Goal: Information Seeking & Learning: Learn about a topic

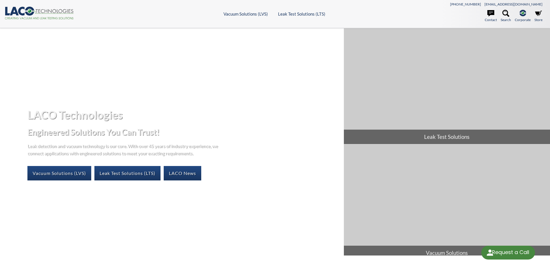
select select "Language Translate Widget"
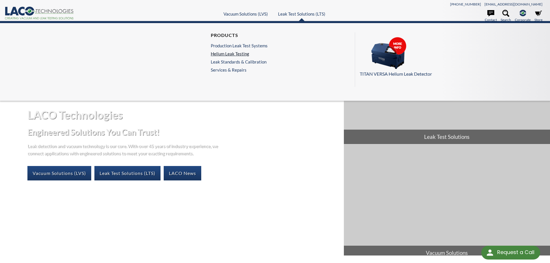
click at [234, 54] on link "Helium Leak Testing" at bounding box center [239, 53] width 57 height 5
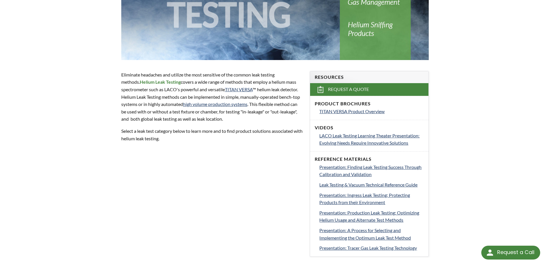
scroll to position [144, 0]
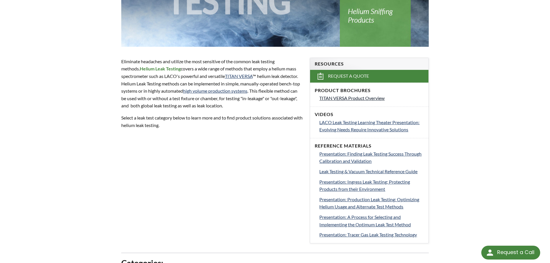
click at [362, 98] on span "TITAN VERSA Product Overview" at bounding box center [351, 97] width 65 height 5
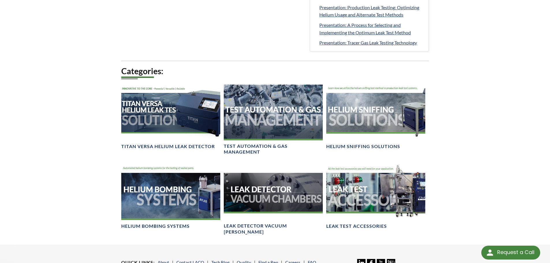
scroll to position [346, 0]
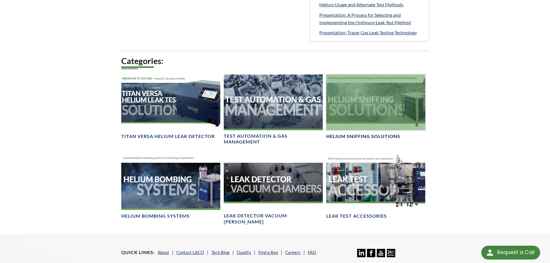
click at [362, 104] on div at bounding box center [375, 102] width 99 height 56
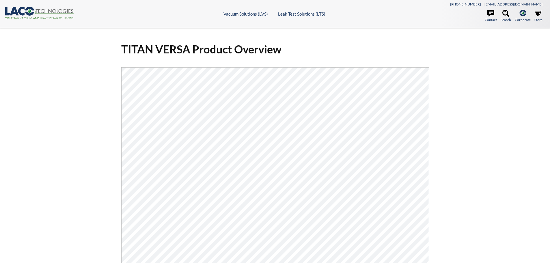
select select "Language Translate Widget"
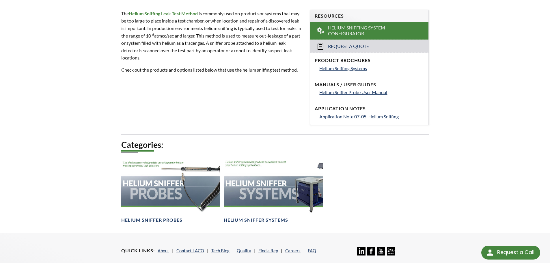
scroll to position [231, 0]
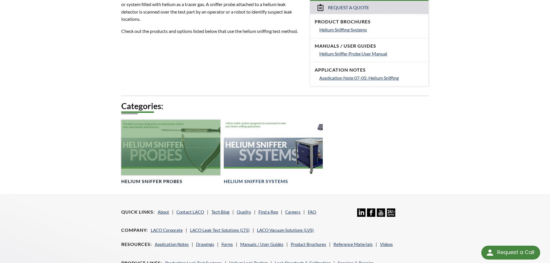
click at [177, 151] on div at bounding box center [170, 148] width 99 height 56
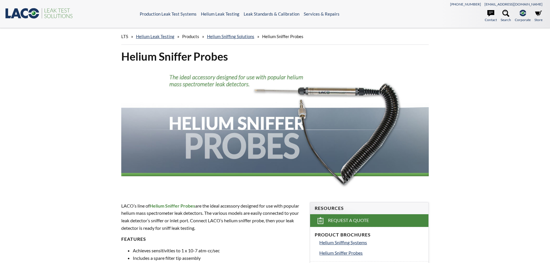
select select "Language Translate Widget"
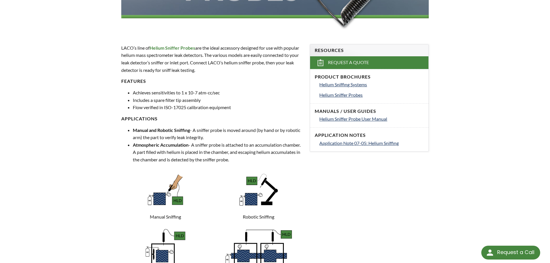
scroll to position [173, 0]
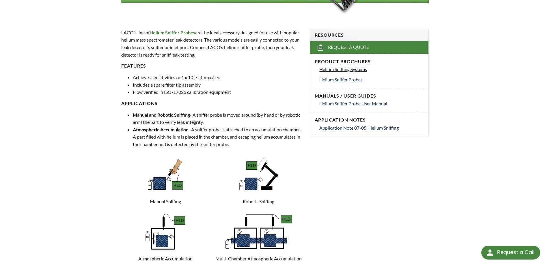
click at [336, 68] on span "Helium Sniffing Systems" at bounding box center [343, 68] width 48 height 5
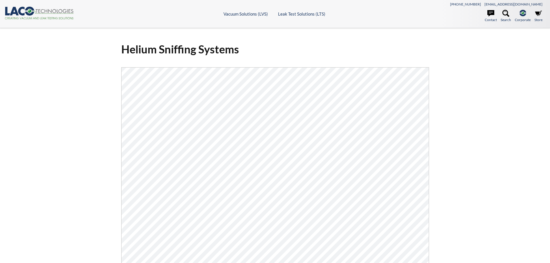
select select "Language Translate Widget"
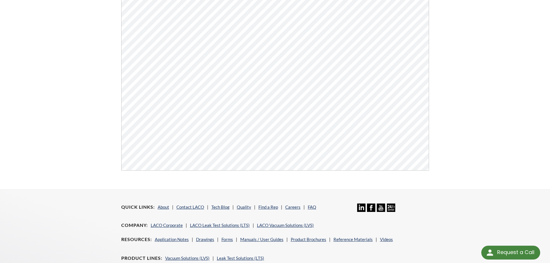
scroll to position [220, 0]
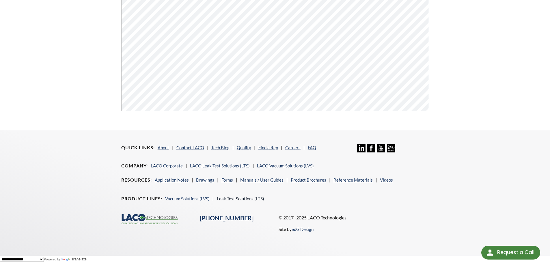
click at [242, 197] on link "Leak Test Solutions (LTS)" at bounding box center [240, 198] width 47 height 5
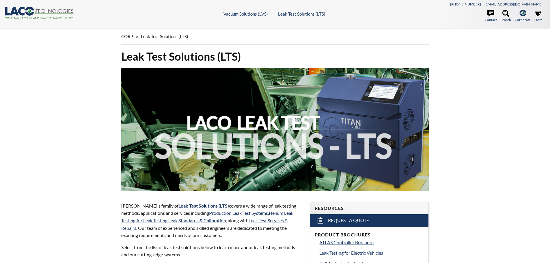
select select "Language Translate Widget"
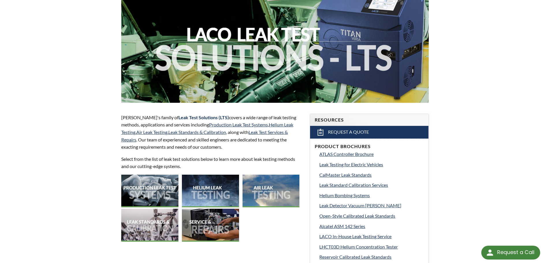
scroll to position [144, 0]
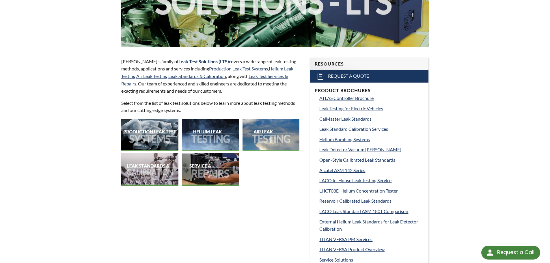
click at [210, 134] on img at bounding box center [210, 135] width 57 height 33
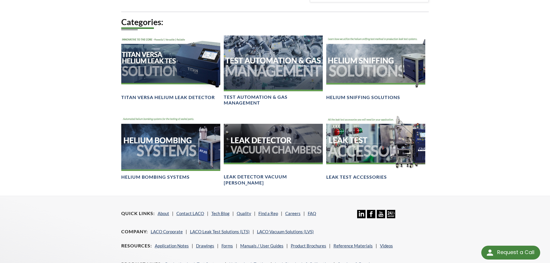
scroll to position [375, 0]
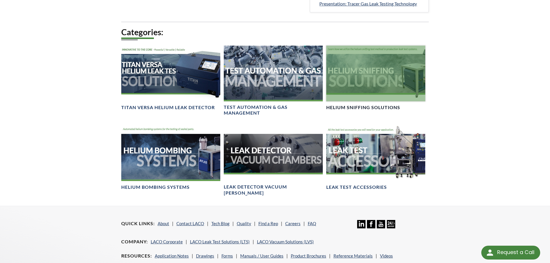
click at [358, 82] on div at bounding box center [375, 74] width 99 height 56
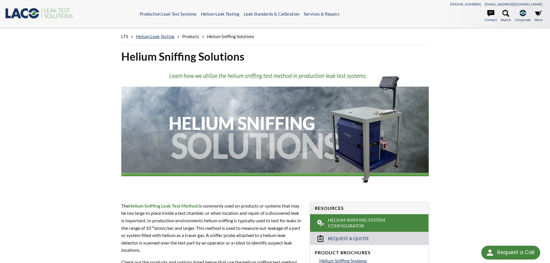
scroll to position [173, 0]
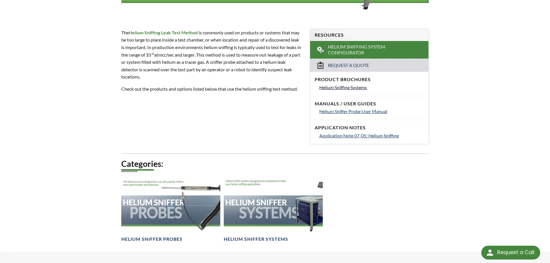
click at [351, 88] on span "Helium Sniffing Systems" at bounding box center [343, 87] width 48 height 5
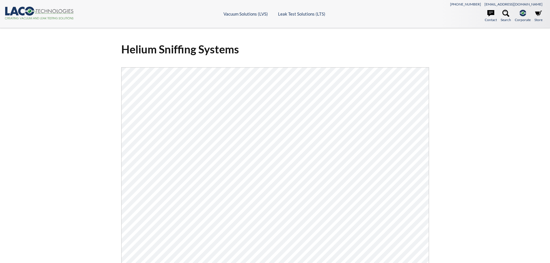
select select "Language Translate Widget"
